Goal: Browse casually: Explore the website without a specific task or goal

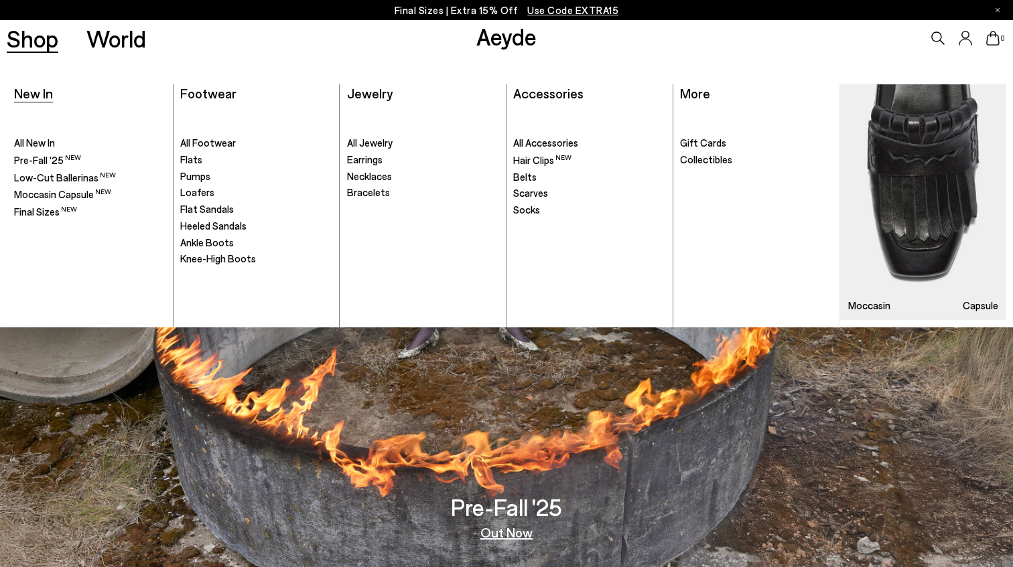
click at [33, 90] on span "New In" at bounding box center [33, 93] width 39 height 16
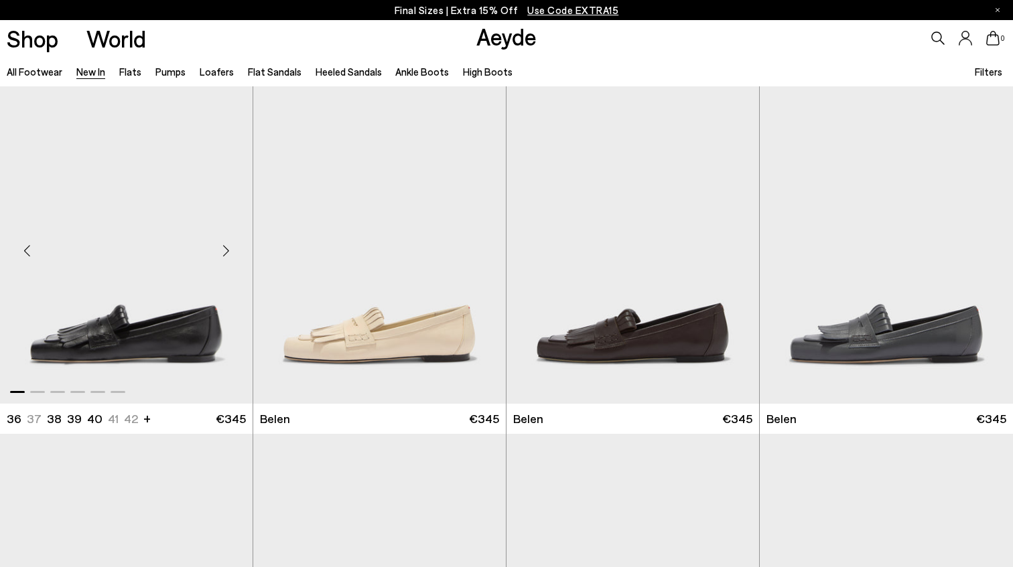
click at [225, 254] on div "Next slide" at bounding box center [226, 250] width 40 height 40
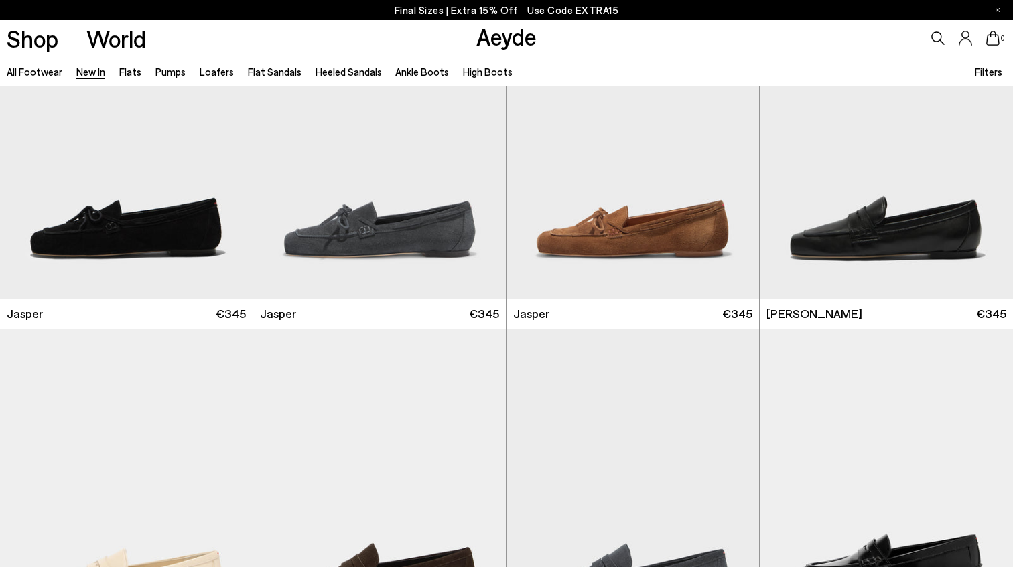
scroll to position [542, 0]
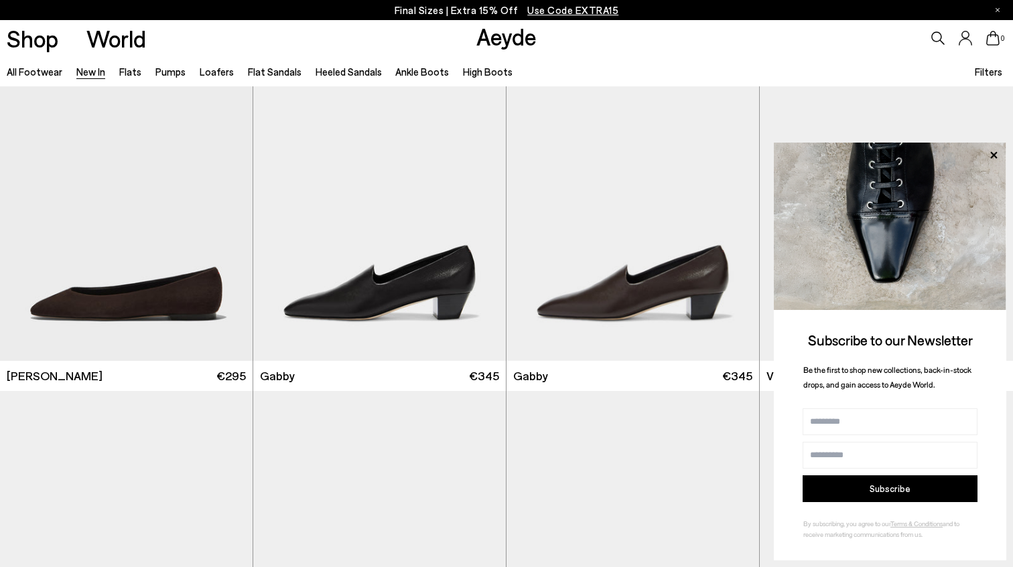
scroll to position [1782, 0]
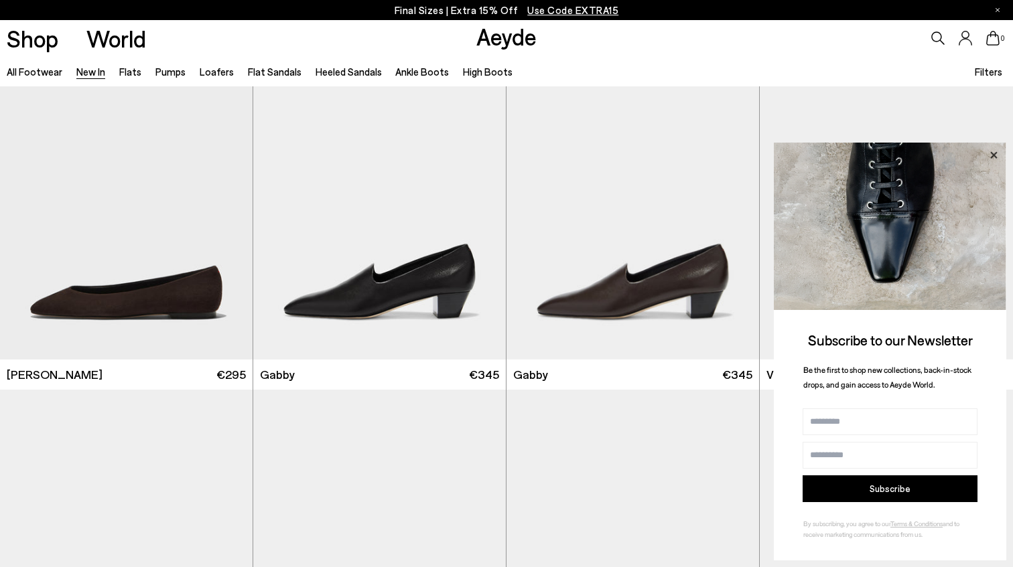
click at [992, 156] on icon at bounding box center [992, 155] width 17 height 17
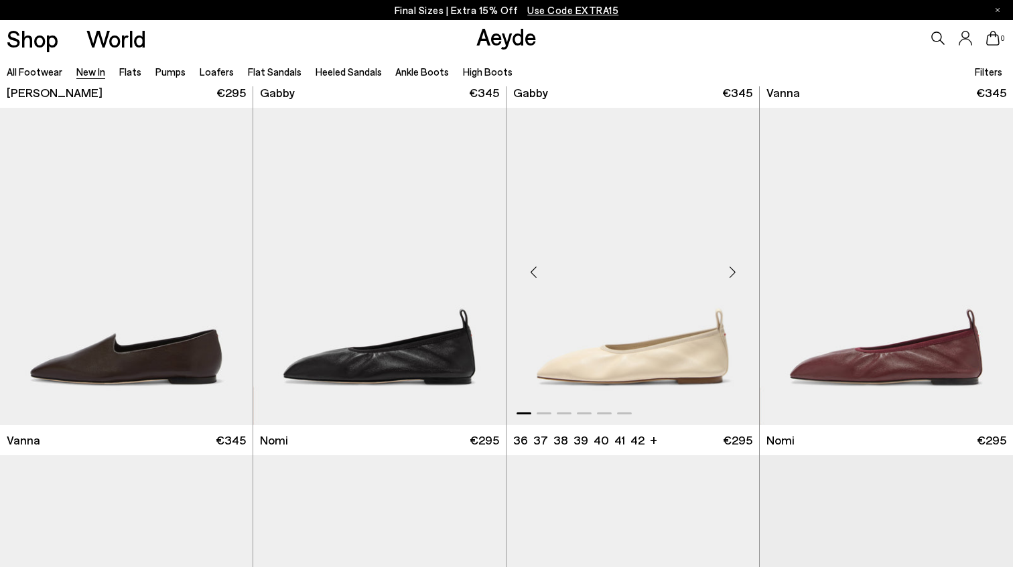
scroll to position [2127, 0]
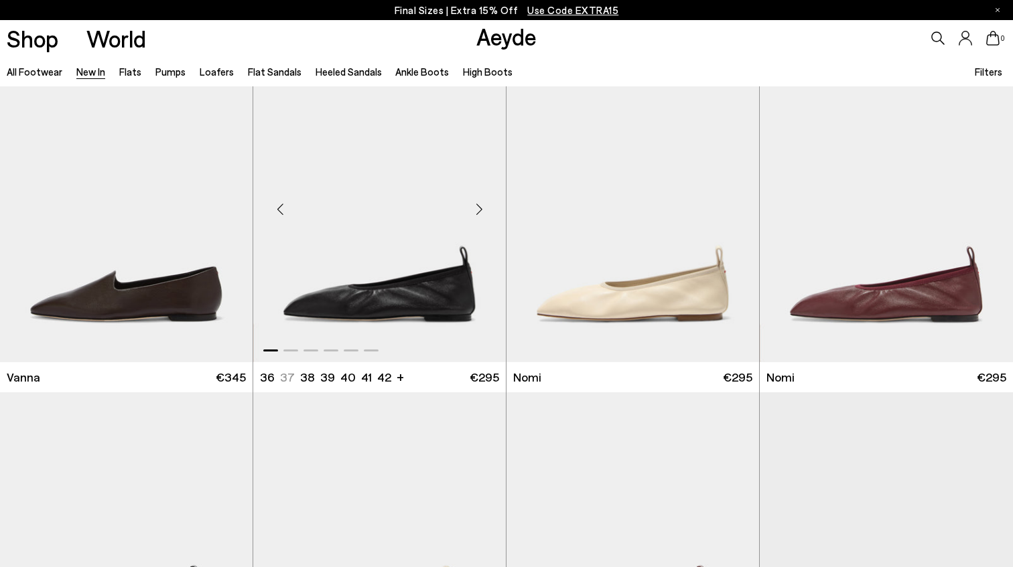
click at [482, 206] on div "Next slide" at bounding box center [479, 209] width 40 height 40
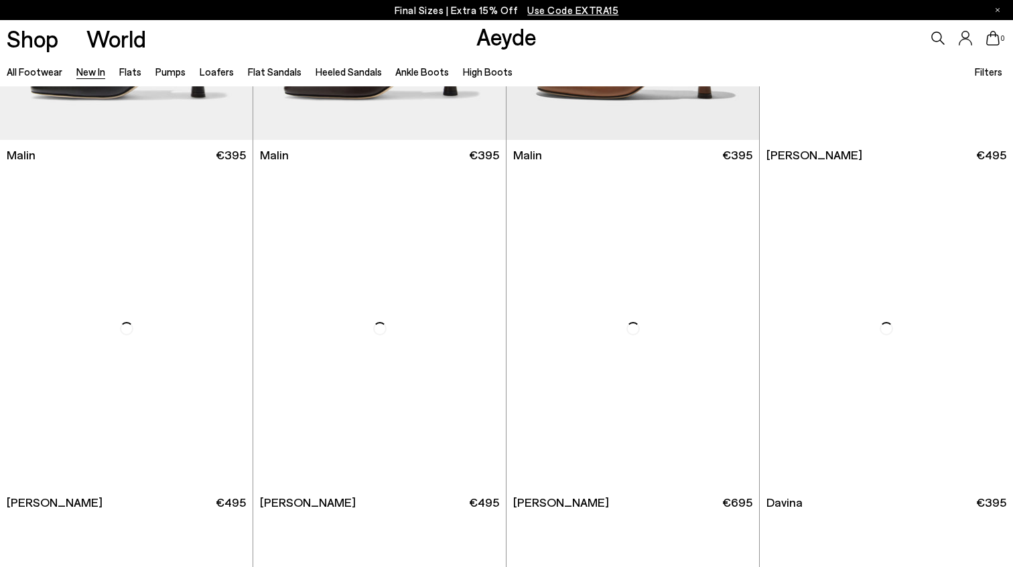
scroll to position [3819, 0]
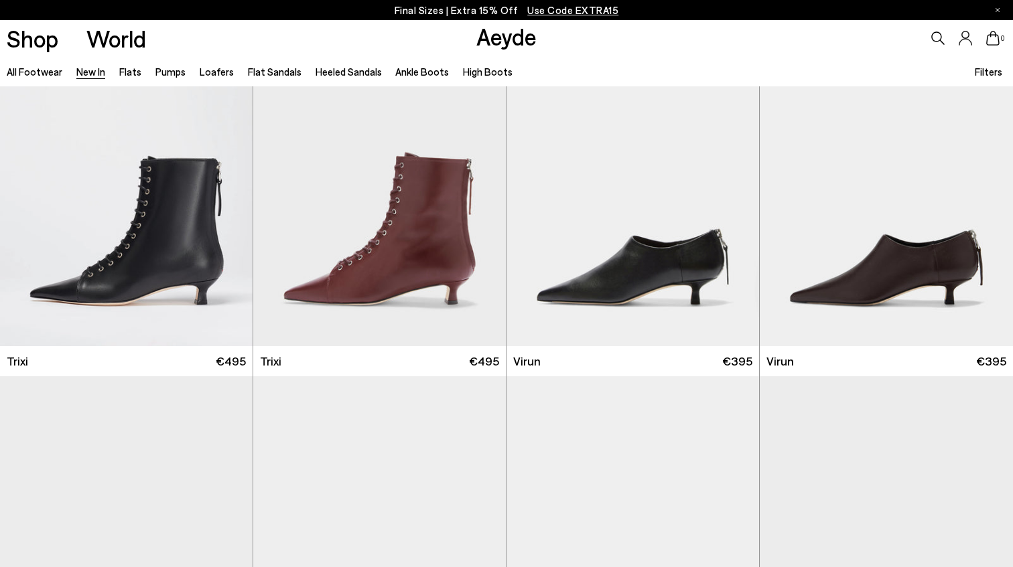
scroll to position [4926, 0]
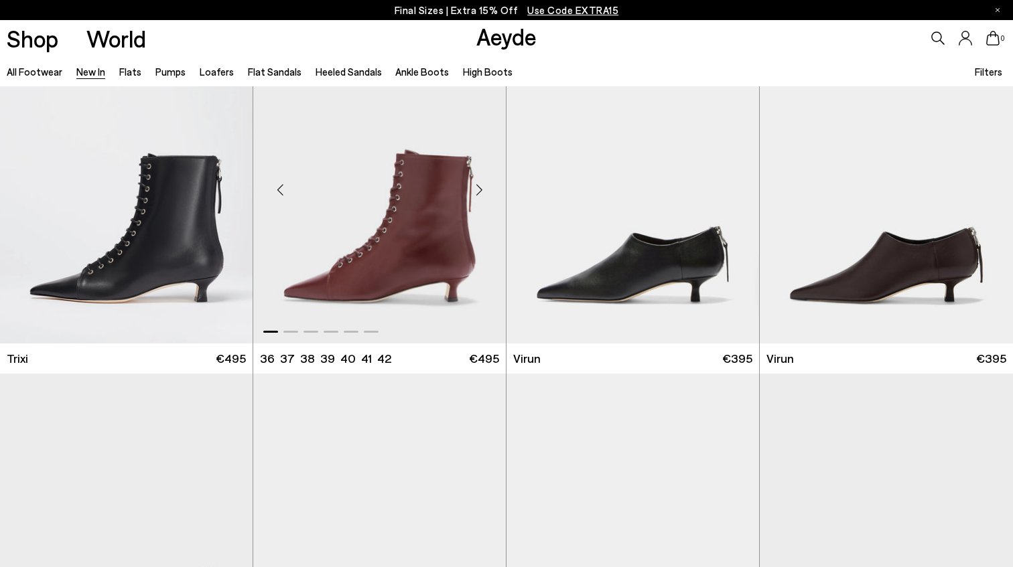
click at [478, 189] on div "Next slide" at bounding box center [479, 190] width 40 height 40
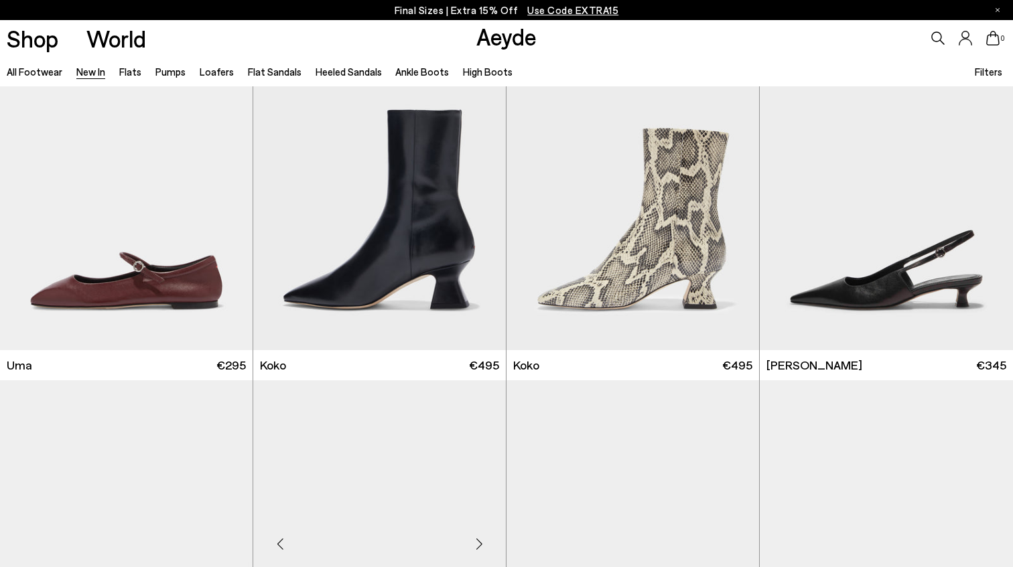
scroll to position [6653, 0]
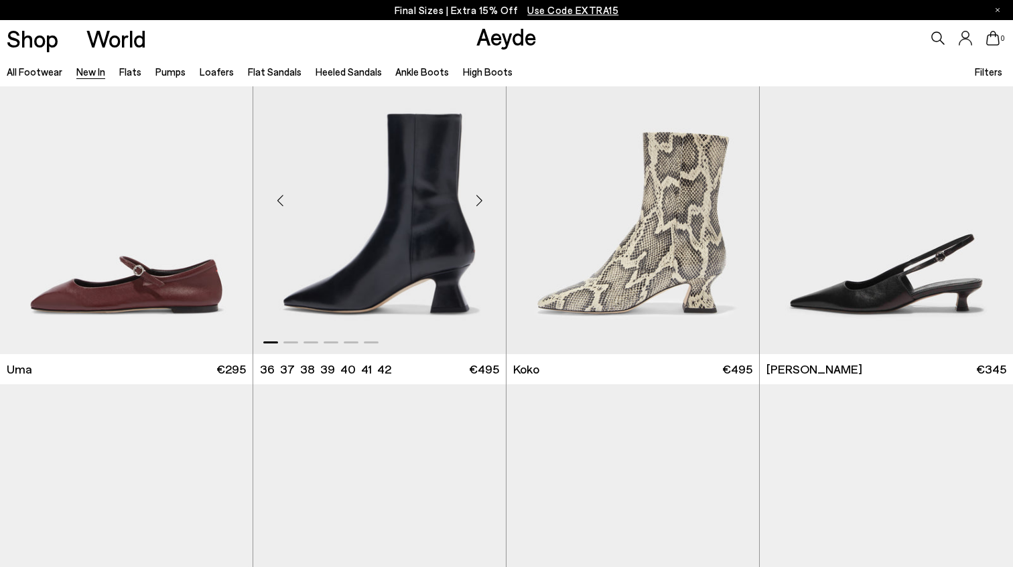
click at [484, 200] on div "Next slide" at bounding box center [479, 201] width 40 height 40
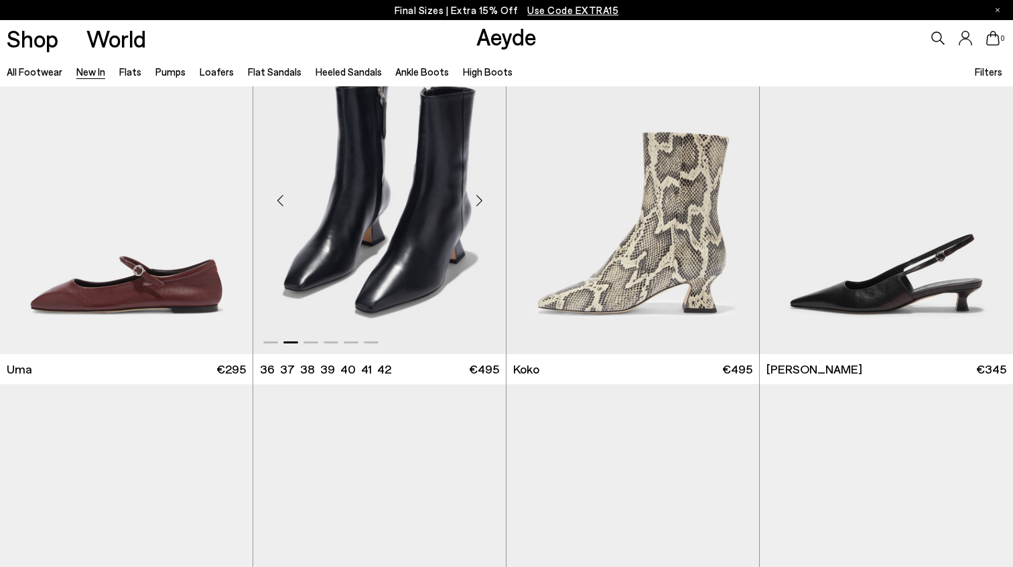
click at [484, 200] on div "Next slide" at bounding box center [479, 201] width 40 height 40
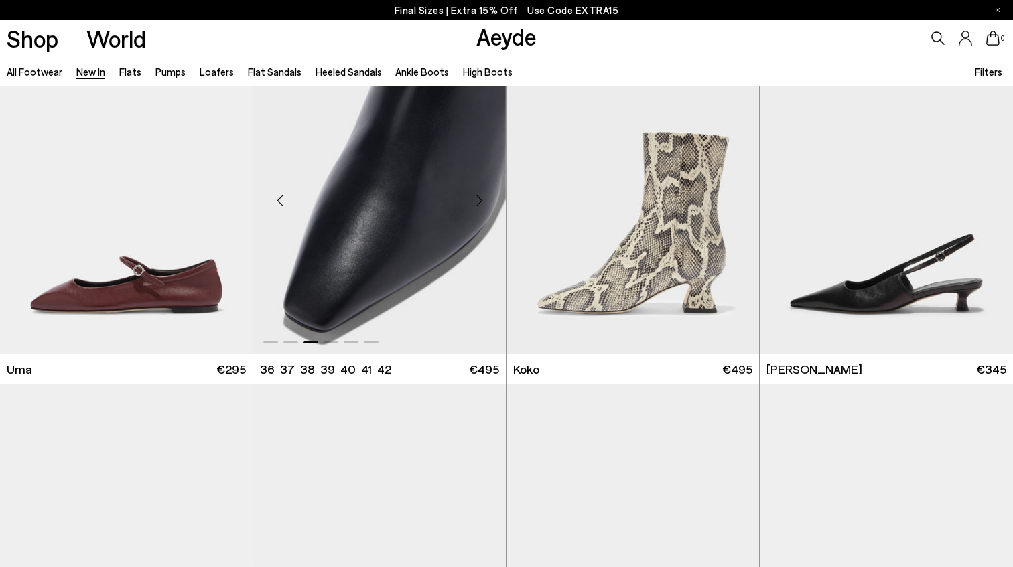
click at [484, 200] on div "Next slide" at bounding box center [479, 201] width 40 height 40
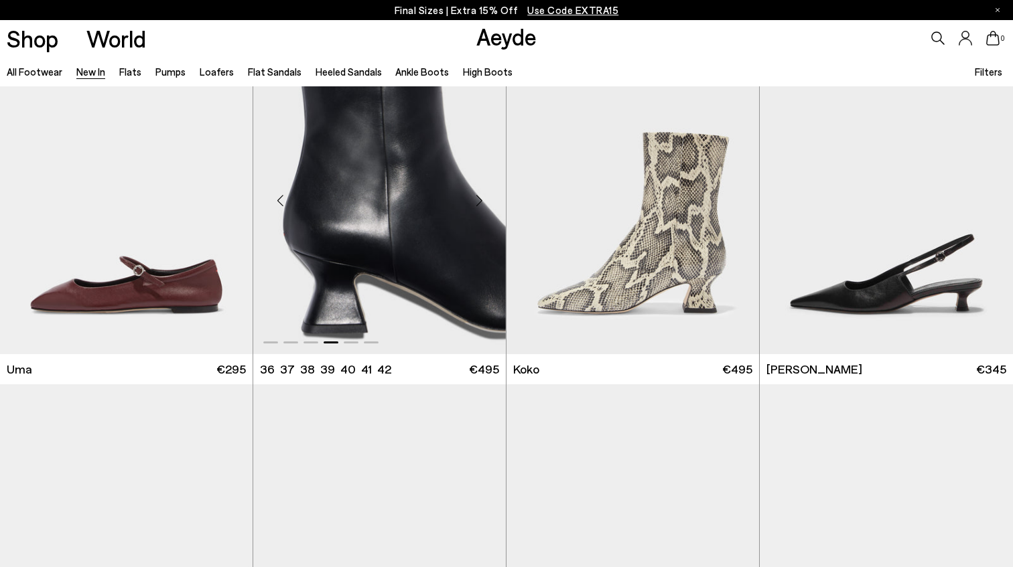
click at [483, 200] on div "Next slide" at bounding box center [479, 201] width 40 height 40
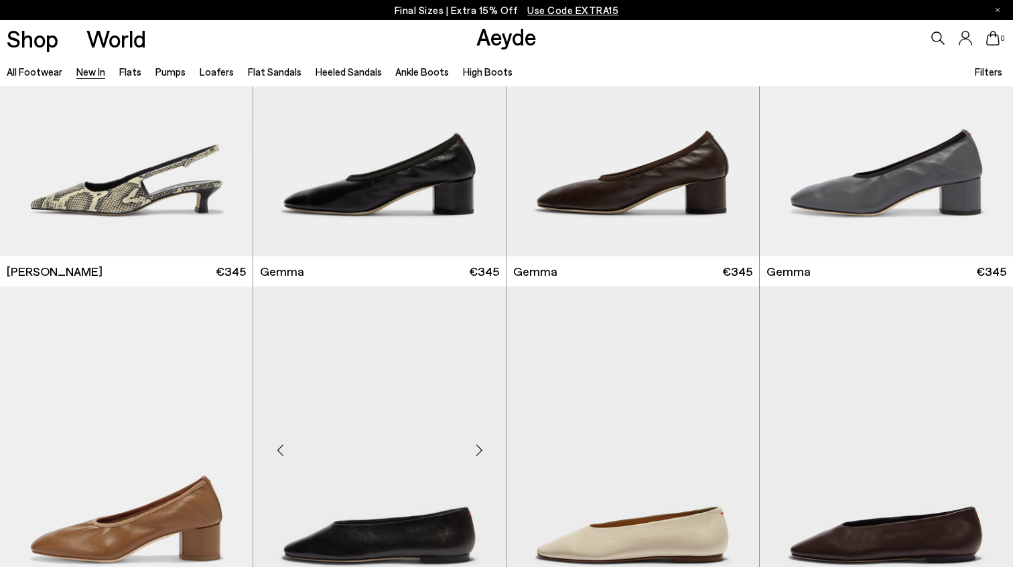
scroll to position [7071, 0]
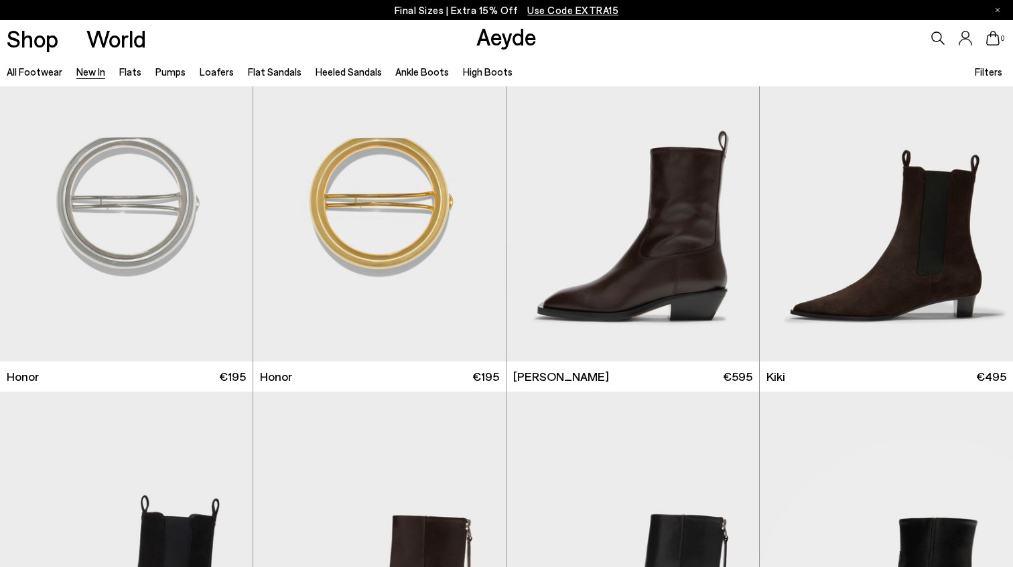
scroll to position [9815, 0]
